Goal: Task Accomplishment & Management: Use online tool/utility

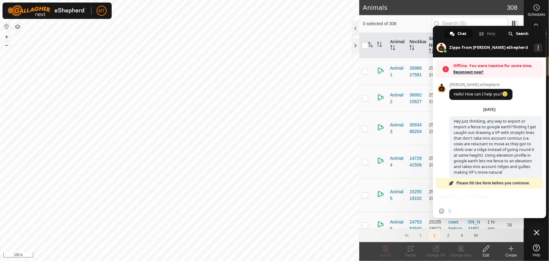
scroll to position [312, 0]
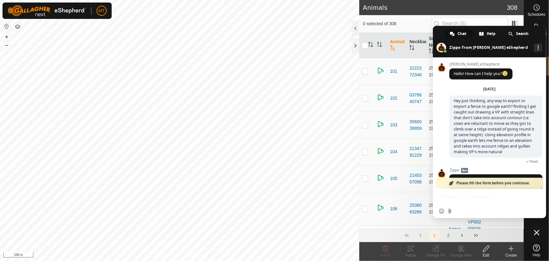
scroll to position [305, 0]
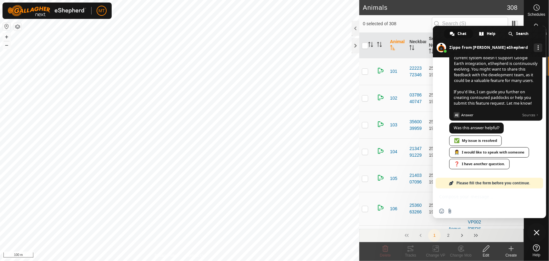
click at [539, 236] on span "Close chat" at bounding box center [537, 232] width 19 height 19
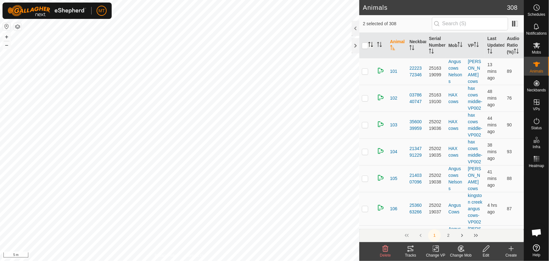
click at [372, 45] on icon "Activate to sort" at bounding box center [370, 44] width 5 height 5
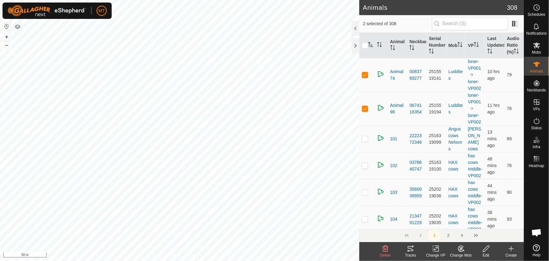
click at [230, 260] on html "MT Schedules Notifications Mobs Animals Neckbands VPs Status Infra Heatmap Help…" at bounding box center [274, 130] width 549 height 261
checkbox input "true"
checkbox input "false"
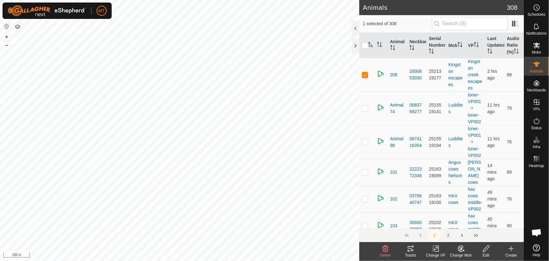
click at [411, 248] on icon at bounding box center [411, 248] width 6 height 5
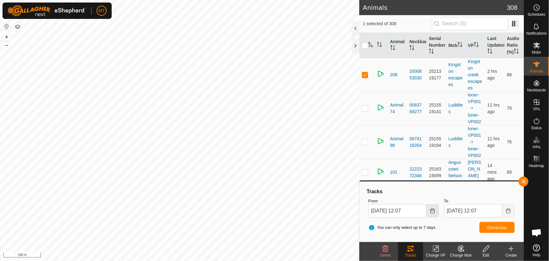
click at [431, 210] on icon "Choose Date" at bounding box center [433, 210] width 4 height 5
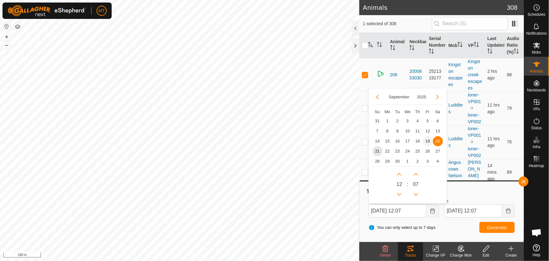
click at [427, 142] on span "19" at bounding box center [428, 141] width 10 height 10
type input "19 Sep, 2025 12:07"
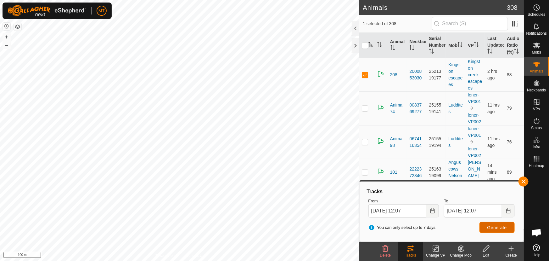
click at [500, 227] on span "Generate" at bounding box center [498, 227] width 20 height 5
click at [363, 45] on input "checkbox" at bounding box center [365, 45] width 6 height 6
checkbox input "true"
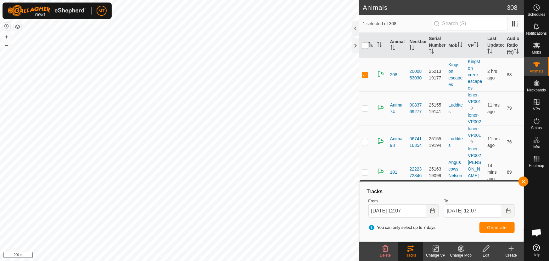
checkbox input "true"
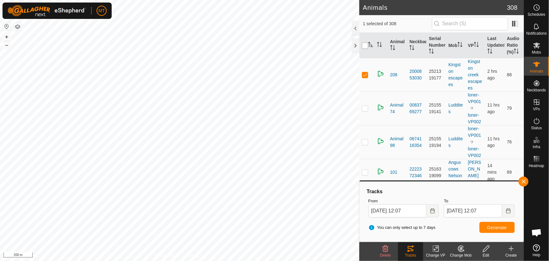
checkbox input "true"
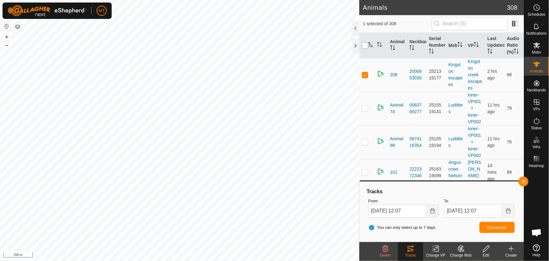
checkbox input "true"
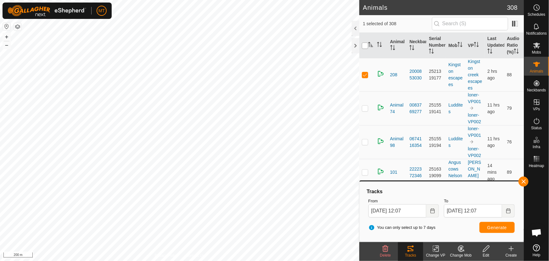
checkbox input "true"
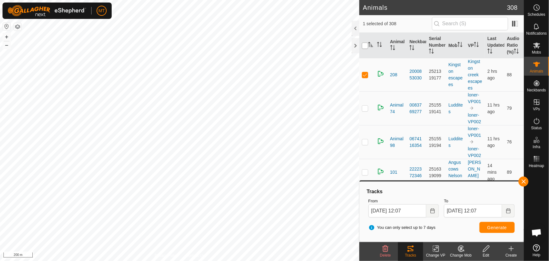
checkbox input "true"
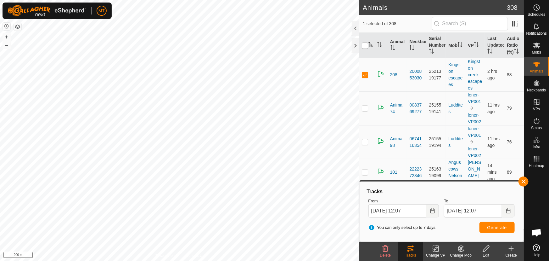
checkbox input "true"
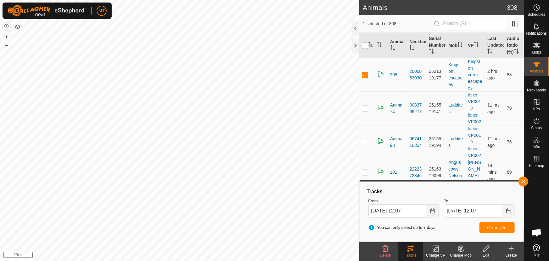
checkbox input "true"
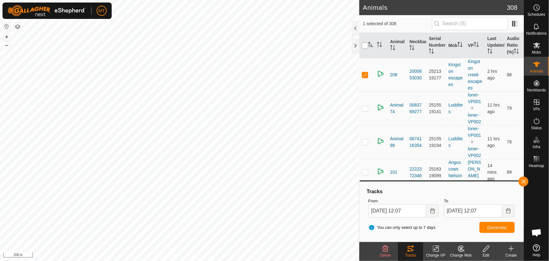
checkbox input "true"
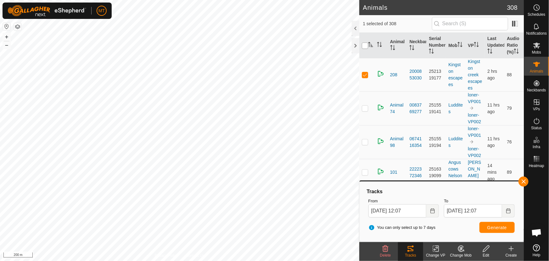
checkbox input "true"
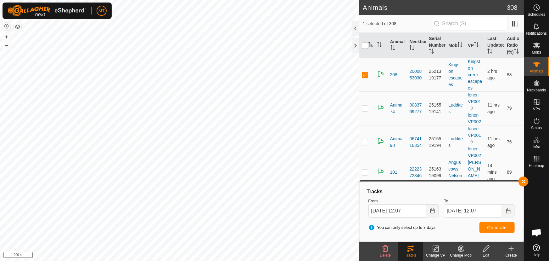
checkbox input "true"
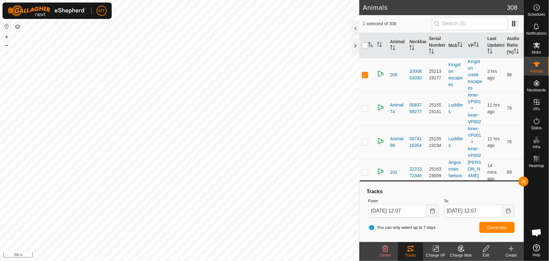
checkbox input "true"
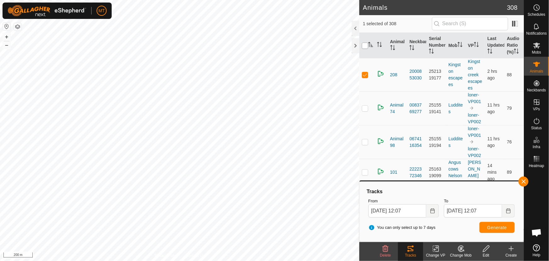
checkbox input "true"
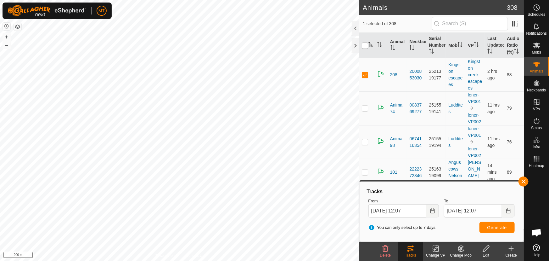
checkbox input "true"
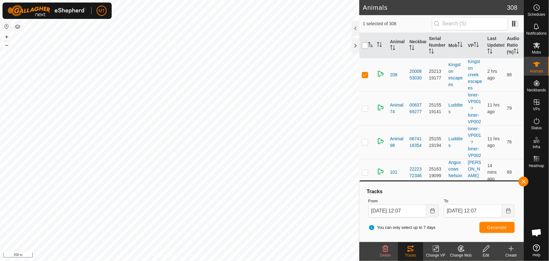
checkbox input "true"
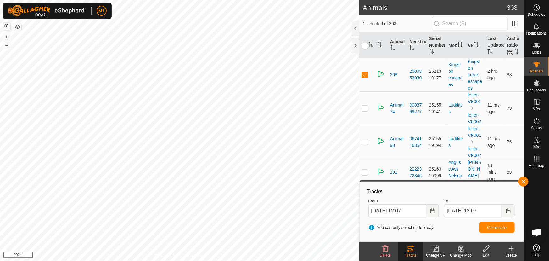
checkbox input "true"
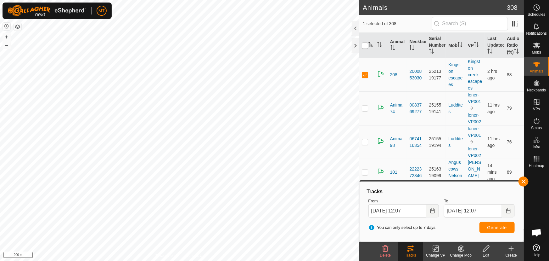
checkbox input "true"
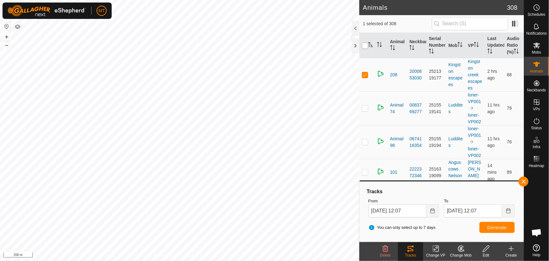
checkbox input "true"
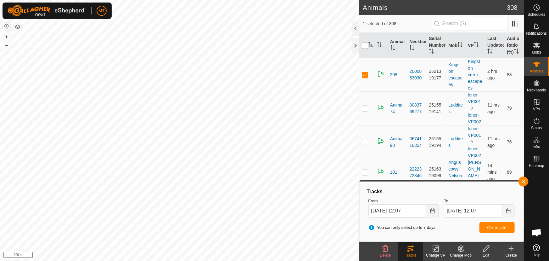
checkbox input "true"
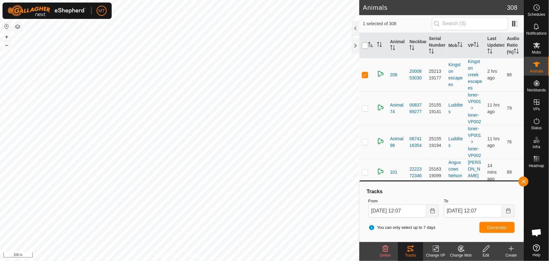
checkbox input "true"
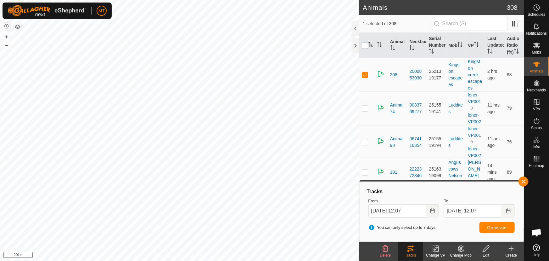
checkbox input "true"
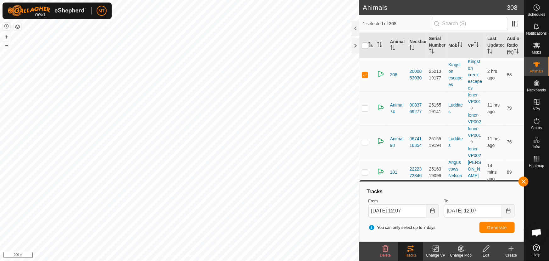
checkbox input "true"
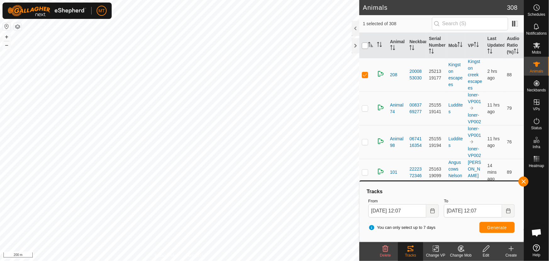
checkbox input "true"
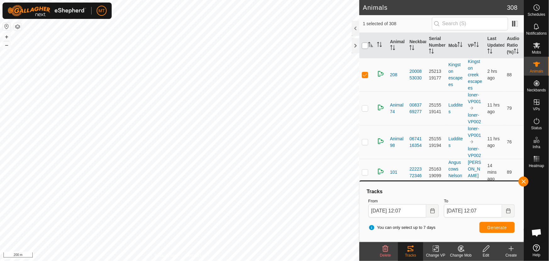
checkbox input "true"
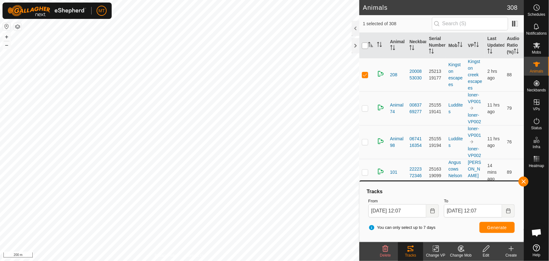
checkbox input "true"
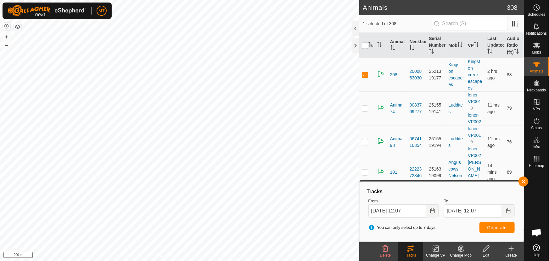
checkbox input "true"
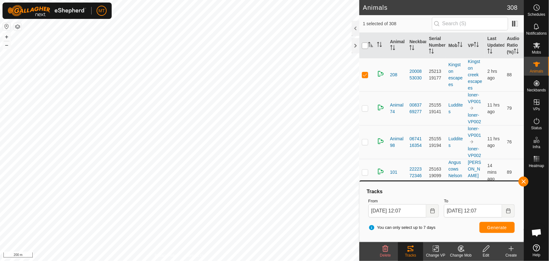
checkbox input "true"
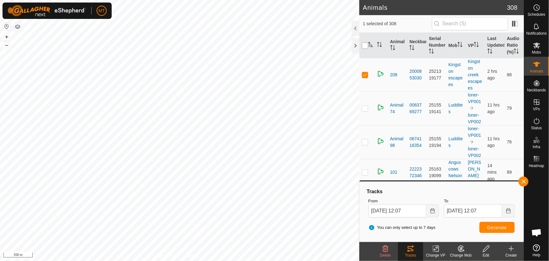
checkbox input "true"
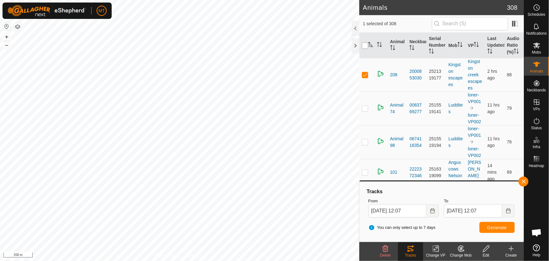
checkbox input "true"
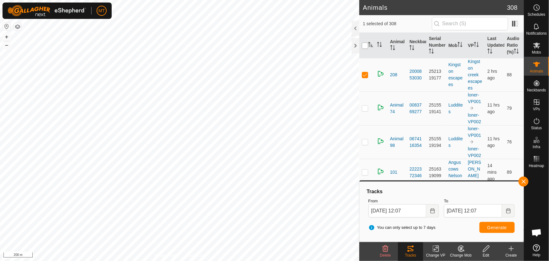
checkbox input "true"
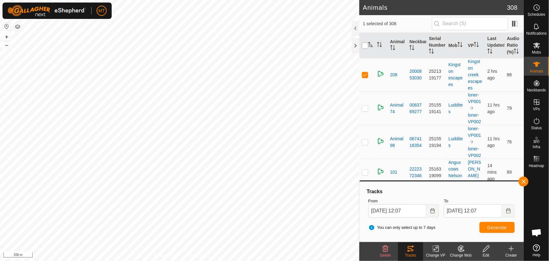
checkbox input "true"
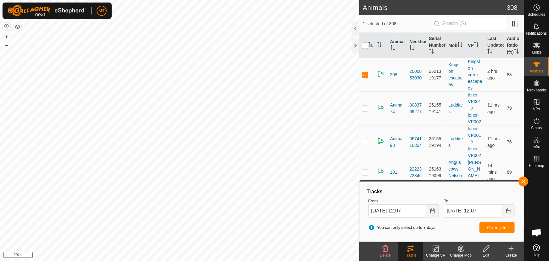
checkbox input "true"
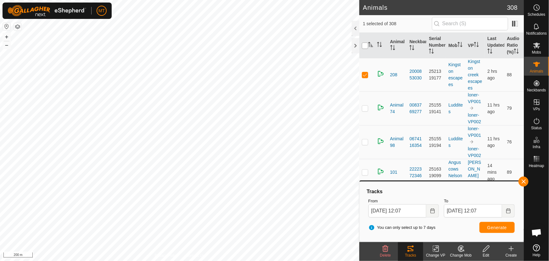
checkbox input "true"
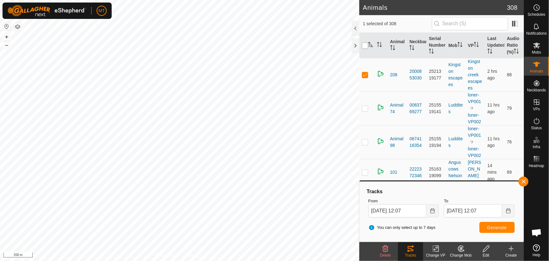
checkbox input "true"
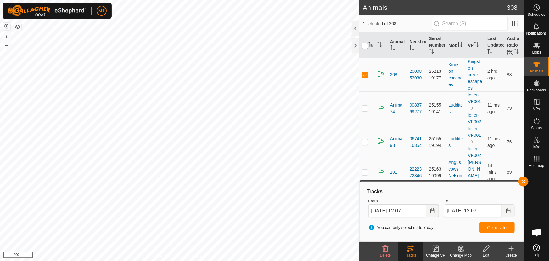
checkbox input "true"
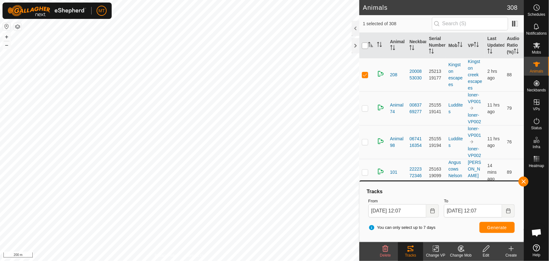
checkbox input "true"
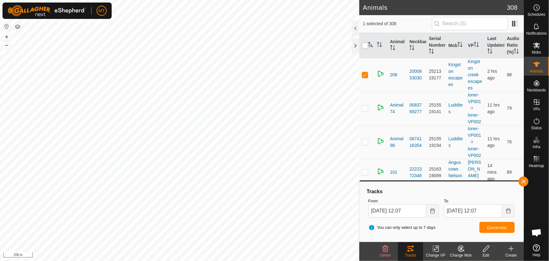
checkbox input "true"
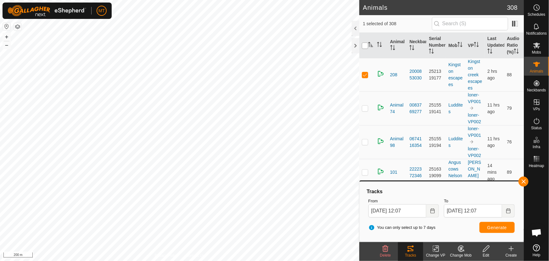
checkbox input "true"
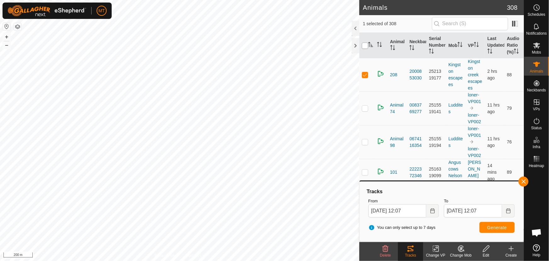
checkbox input "true"
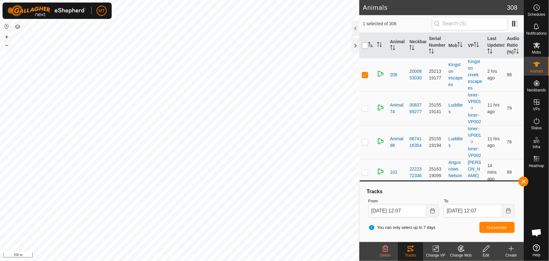
checkbox input "true"
click at [363, 45] on input "checkbox" at bounding box center [365, 45] width 6 height 6
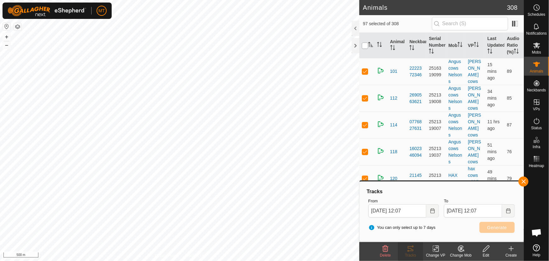
click at [364, 47] on input "checkbox" at bounding box center [365, 45] width 6 height 6
click at [189, 260] on html "MT Schedules Notifications Mobs Animals Neckbands VPs Status Infra Heatmap Help…" at bounding box center [274, 130] width 549 height 261
click at [173, 255] on div "Privacy Policy Contact Us Animal48 0855316185 HAX cows hax cows middle-VP002 + …" at bounding box center [179, 130] width 359 height 261
click at [143, 260] on html "MT Schedules Notifications Mobs Animals Neckbands VPs Status Infra Heatmap Help…" at bounding box center [274, 130] width 549 height 261
